Goal: Information Seeking & Learning: Learn about a topic

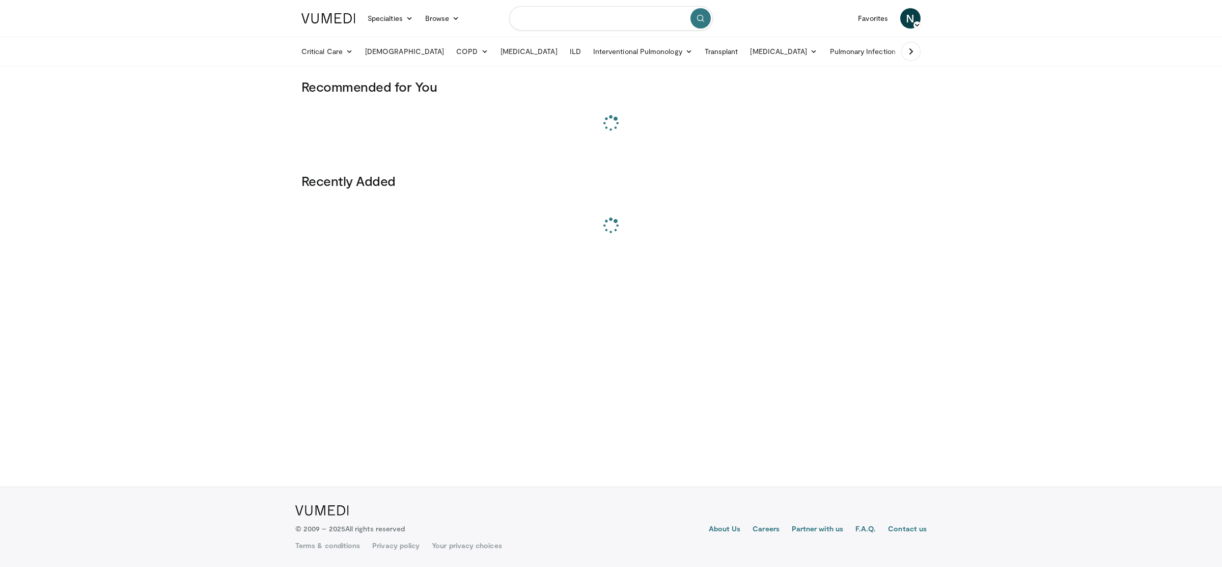
click at [615, 20] on input "Search topics, interventions" at bounding box center [611, 18] width 204 height 24
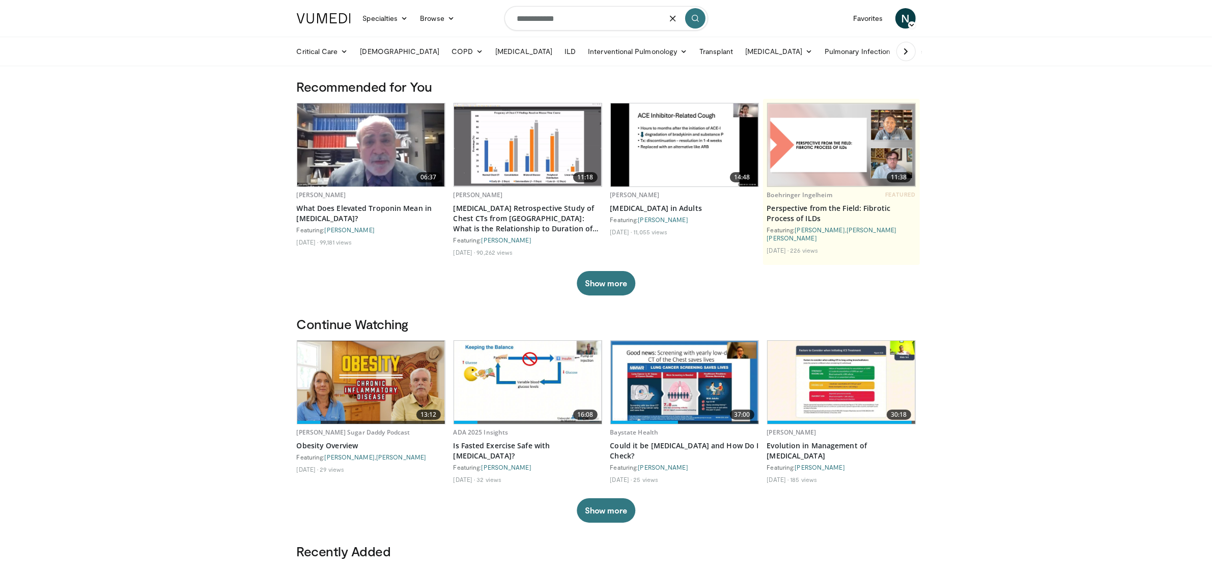
type input "**********"
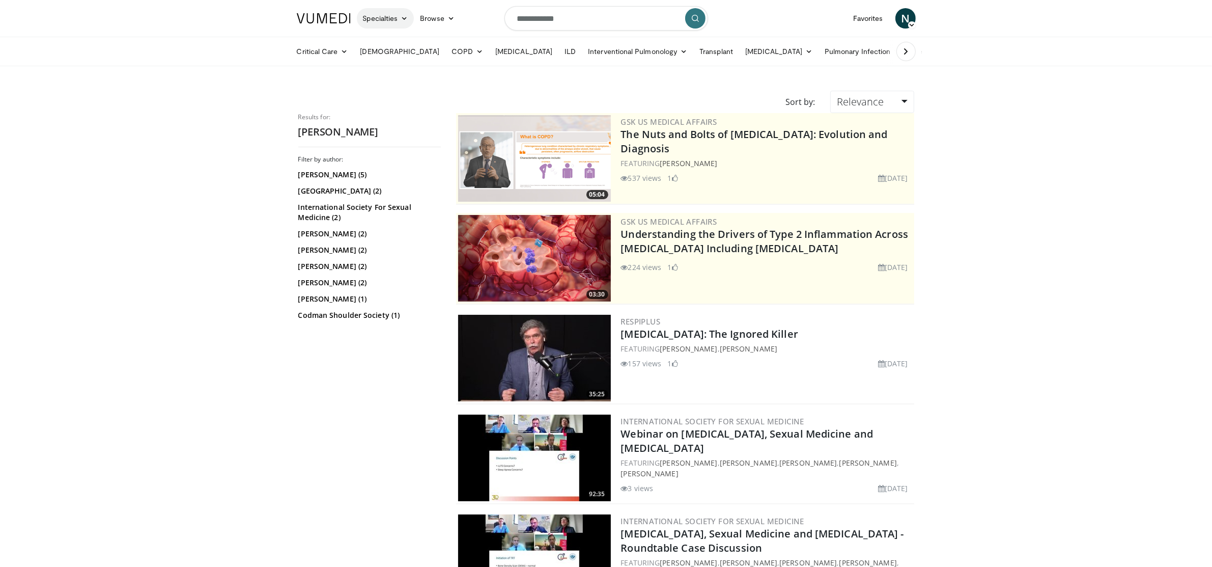
click at [386, 23] on link "Specialties" at bounding box center [386, 18] width 58 height 20
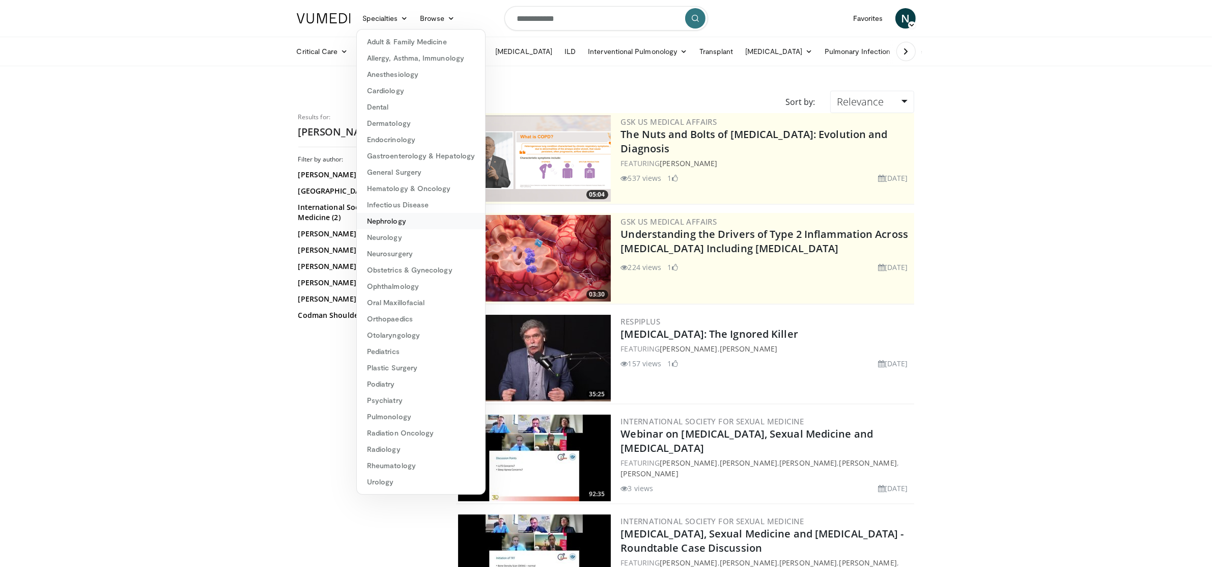
click at [426, 224] on link "Nephrology" at bounding box center [421, 221] width 128 height 16
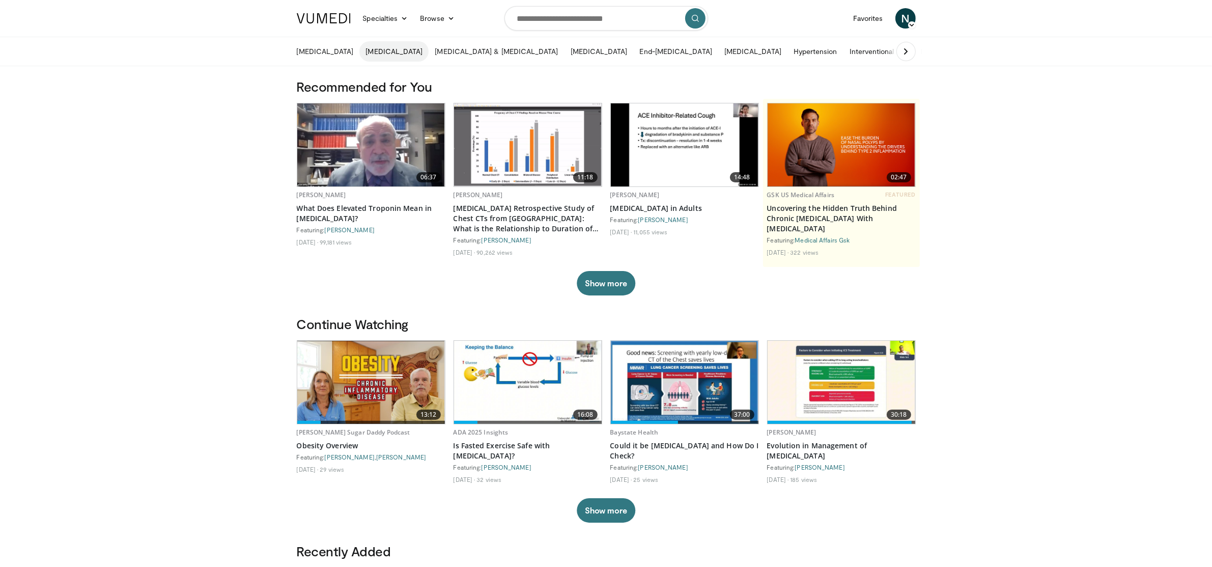
click at [407, 57] on link "Chronic Kidney Disease" at bounding box center [393, 51] width 69 height 20
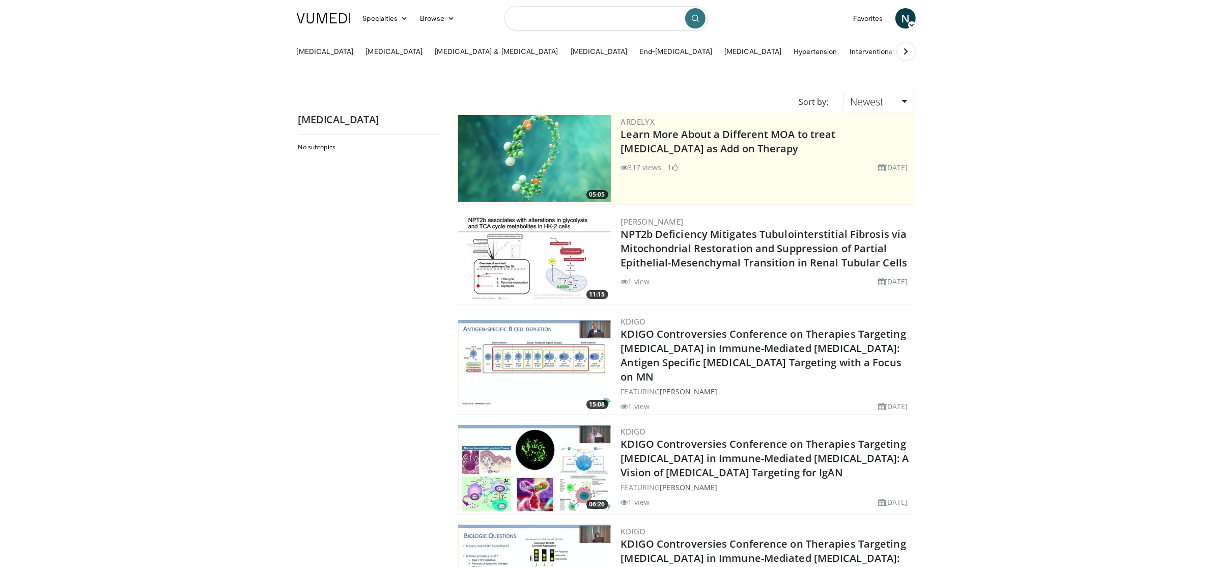
click at [541, 20] on input "Search topics, interventions" at bounding box center [607, 18] width 204 height 24
type input "**********"
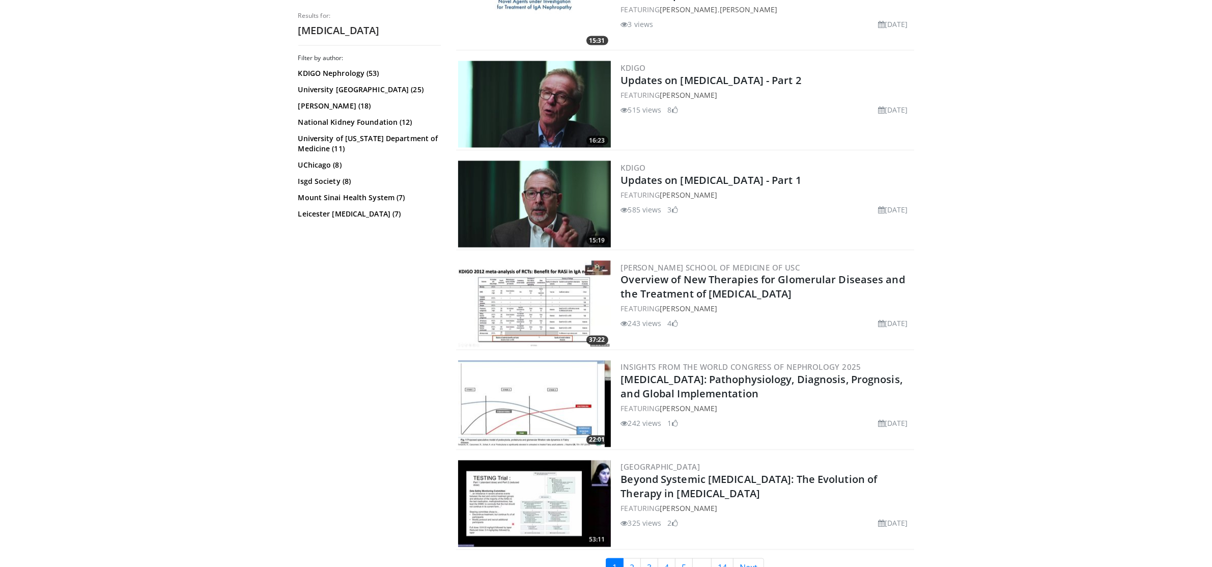
scroll to position [2167, 0]
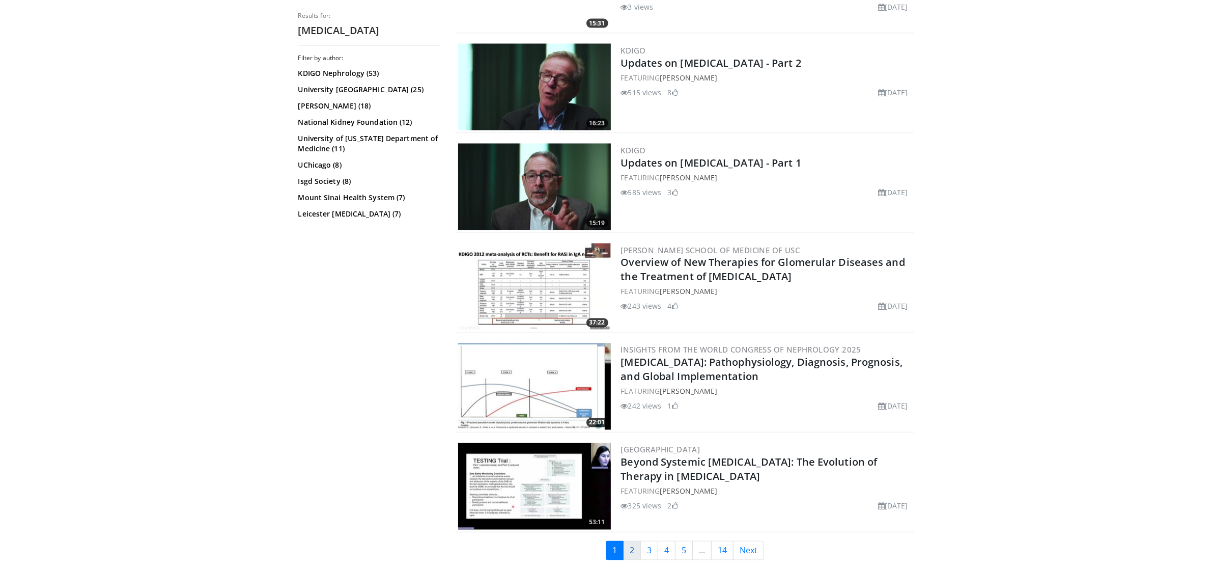
click at [634, 542] on link "2" at bounding box center [632, 550] width 18 height 19
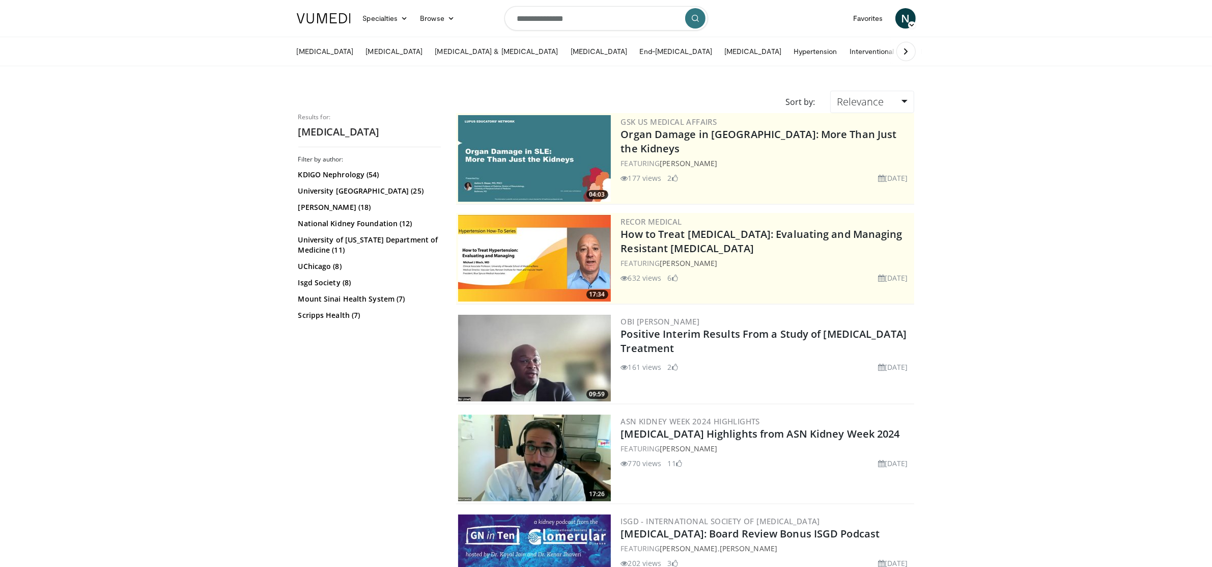
scroll to position [3, 0]
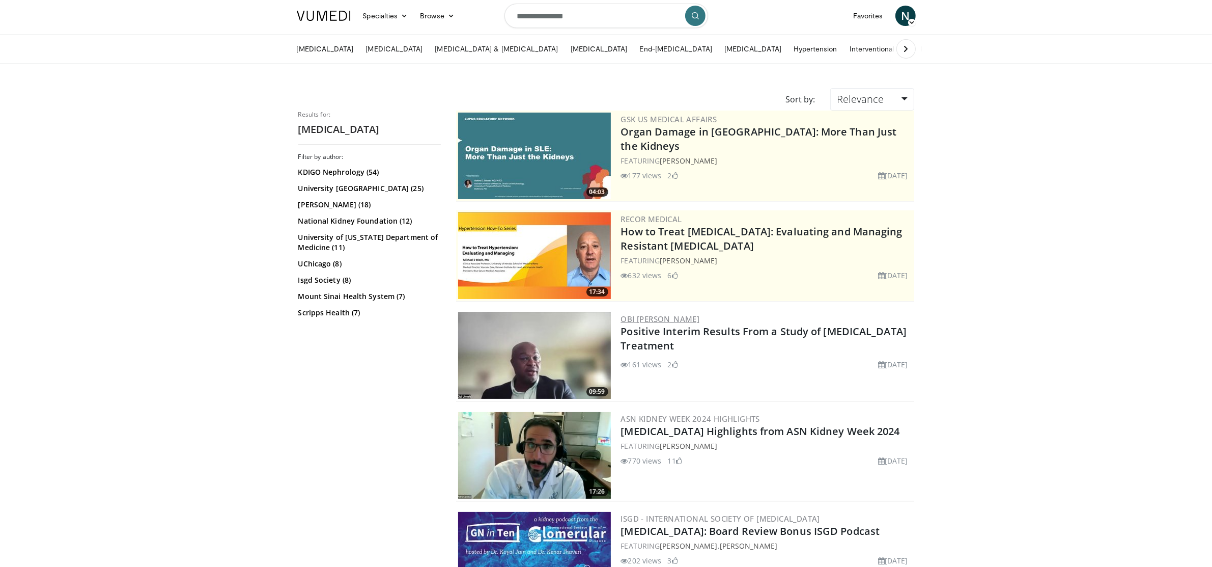
click at [647, 314] on link "Obi [PERSON_NAME]" at bounding box center [660, 319] width 79 height 10
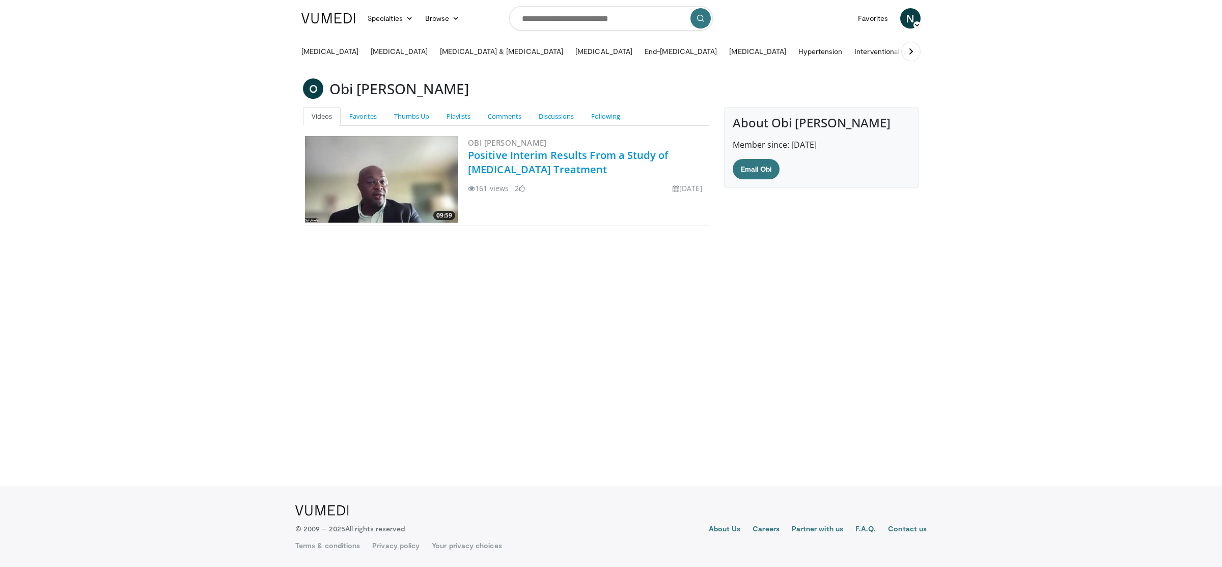
click at [515, 166] on link "Positive Interim Results From a Study of [MEDICAL_DATA] Treatment" at bounding box center [568, 162] width 200 height 28
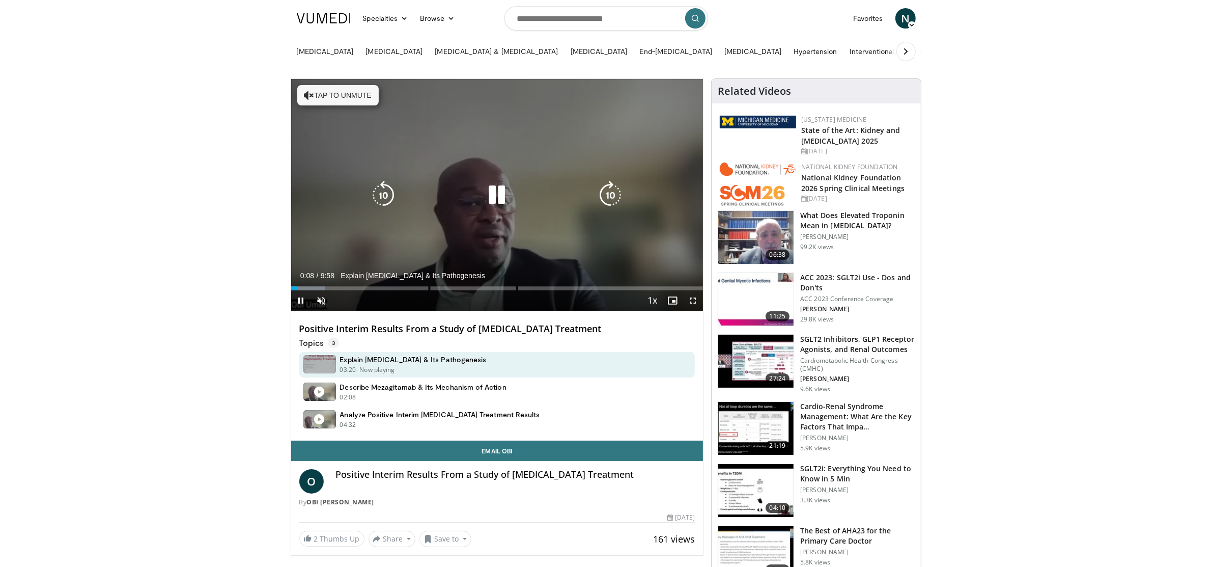
click at [491, 203] on icon "Video Player" at bounding box center [497, 195] width 29 height 29
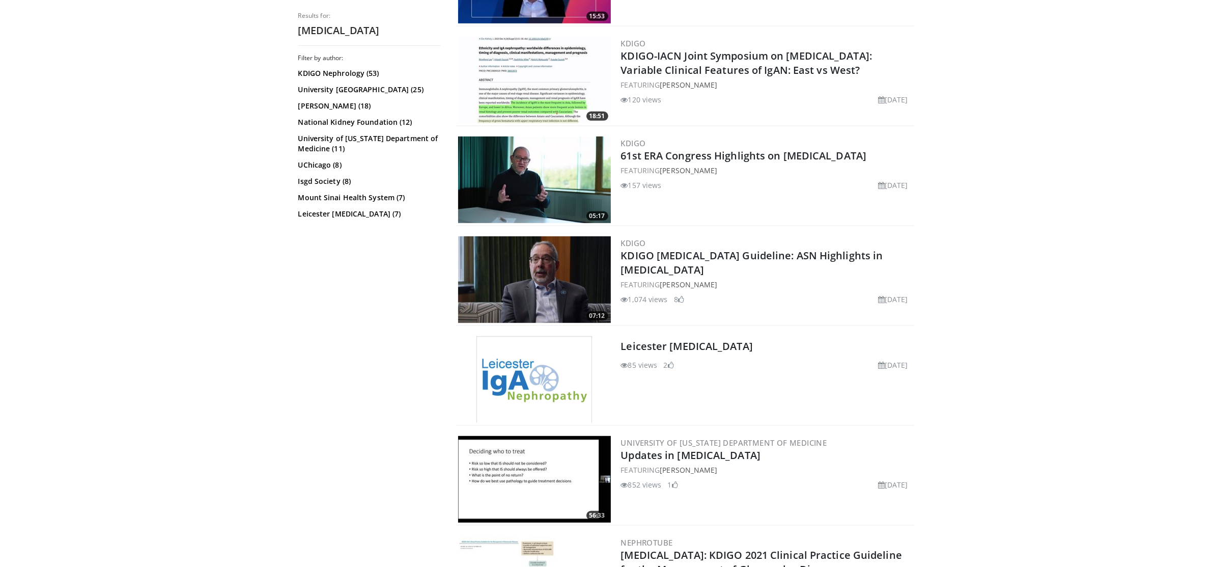
scroll to position [683, 0]
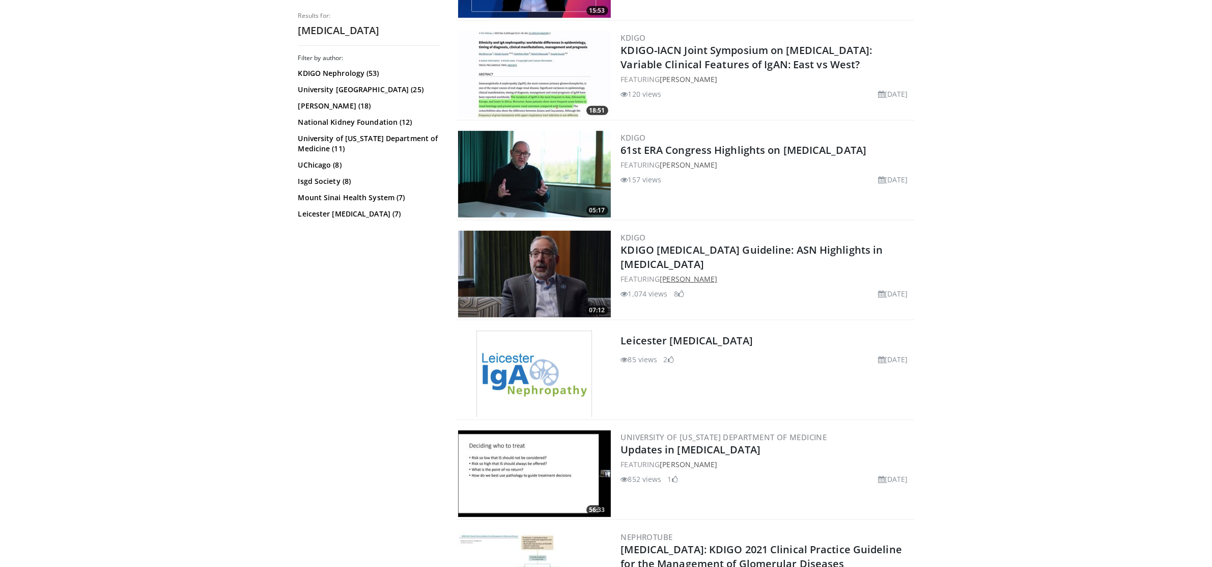
click at [690, 275] on link "[PERSON_NAME]" at bounding box center [689, 279] width 58 height 10
